Goal: Task Accomplishment & Management: Manage account settings

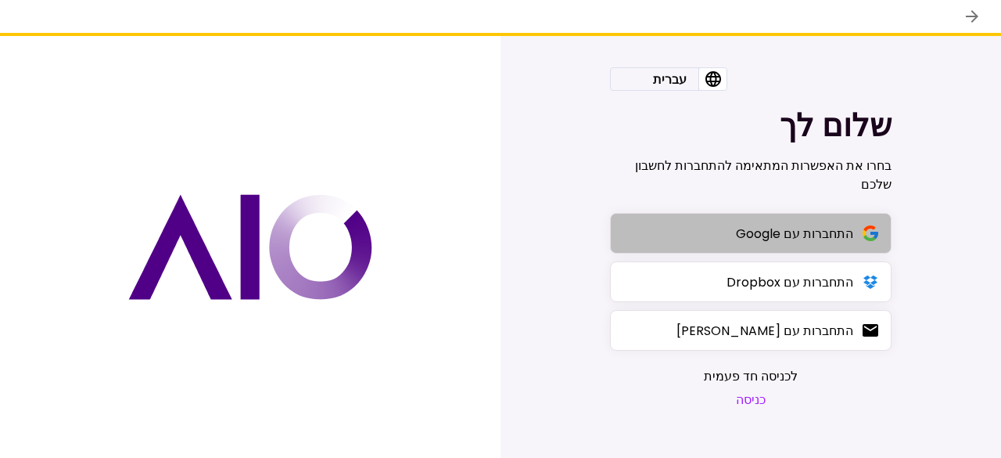
click at [762, 228] on div "התחברות עם Google" at bounding box center [794, 234] width 117 height 20
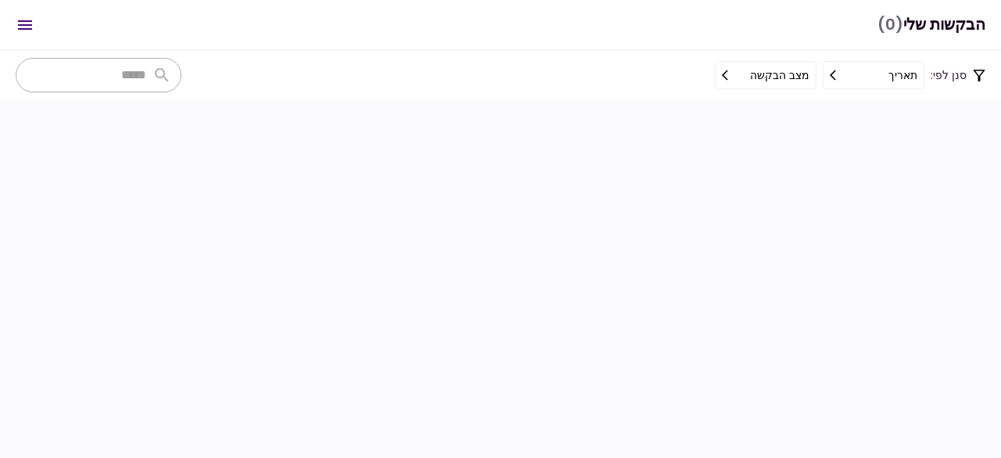
click at [22, 26] on icon "Open menu" at bounding box center [25, 25] width 19 height 19
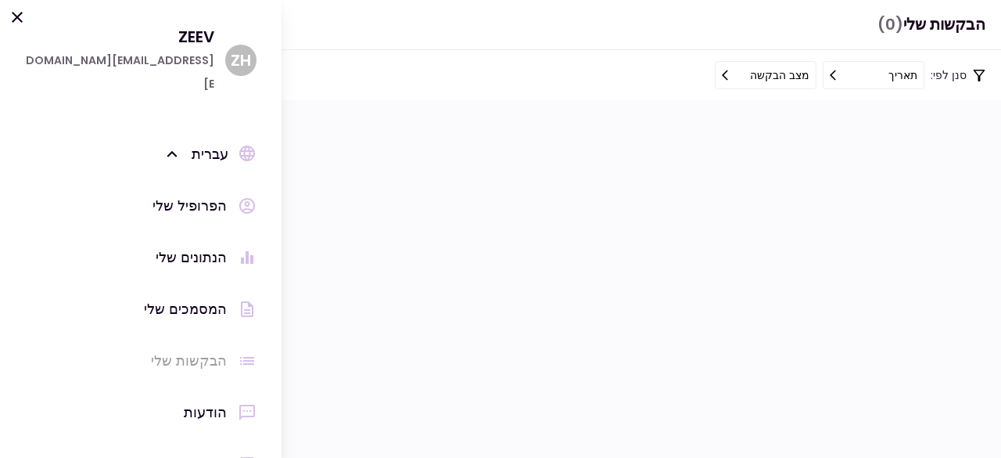
click at [188, 194] on div "הפרופיל שלי" at bounding box center [190, 205] width 74 height 23
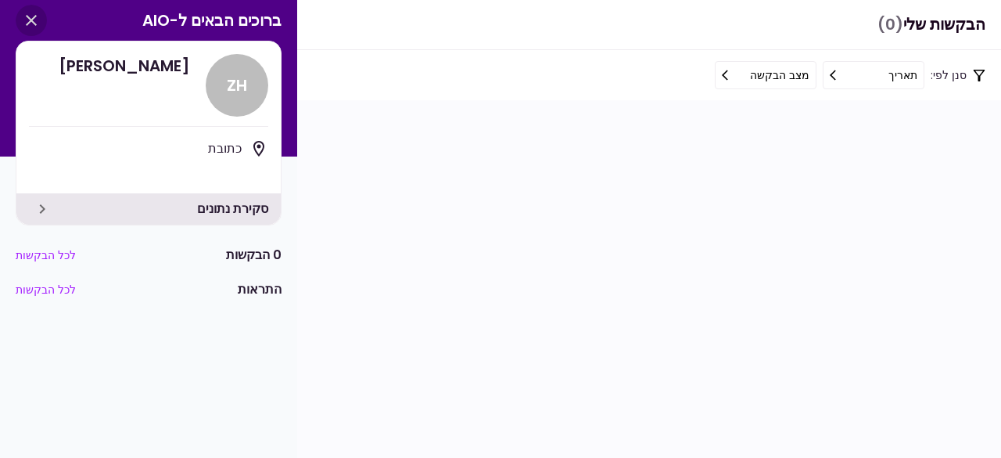
click at [34, 16] on icon "button" at bounding box center [31, 20] width 11 height 11
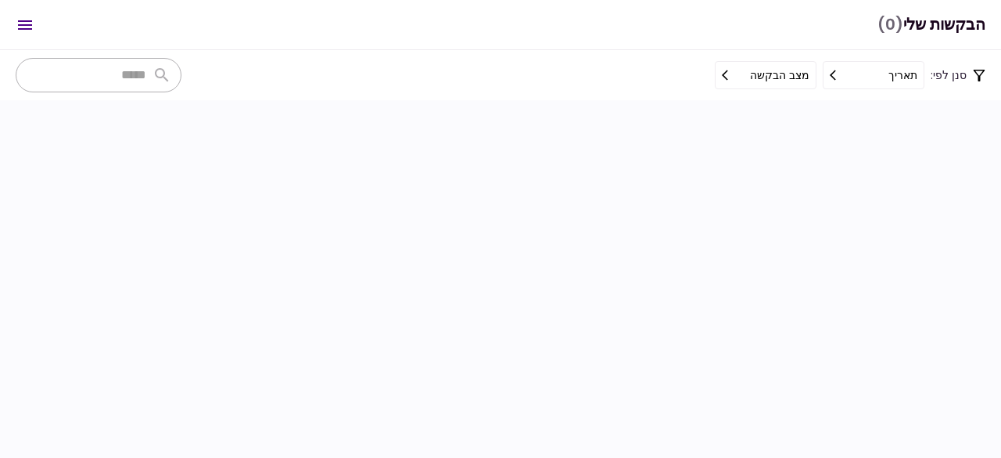
click at [25, 25] on icon "Open menu" at bounding box center [25, 24] width 14 height 9
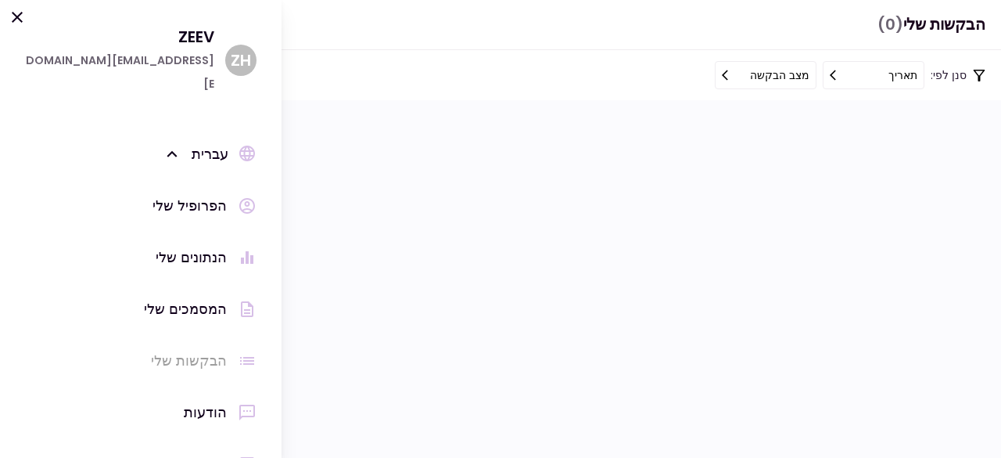
click at [25, 25] on icon at bounding box center [17, 17] width 19 height 19
